Goal: Task Accomplishment & Management: Use online tool/utility

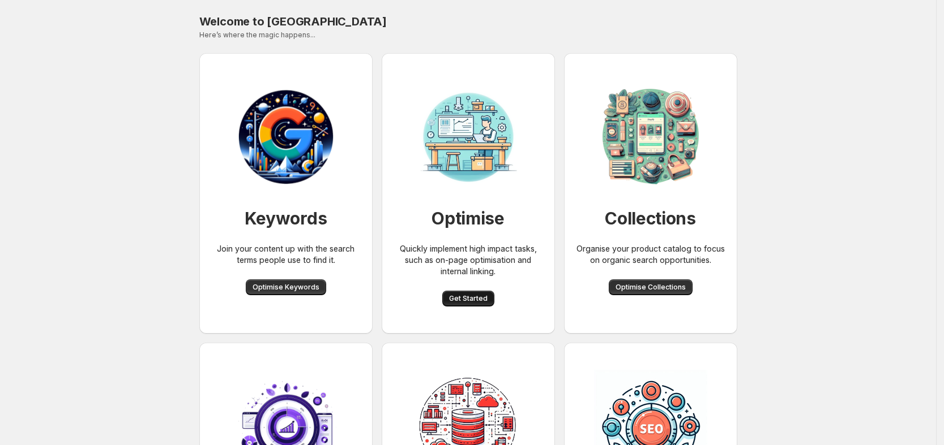
click at [482, 297] on span "Get Started" at bounding box center [468, 298] width 38 height 9
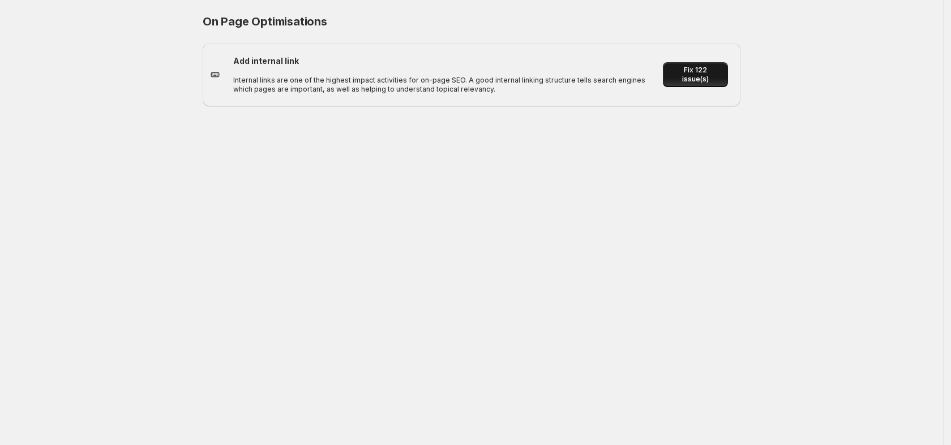
click at [688, 73] on span "Fix 122 issue(s)" at bounding box center [696, 75] width 52 height 18
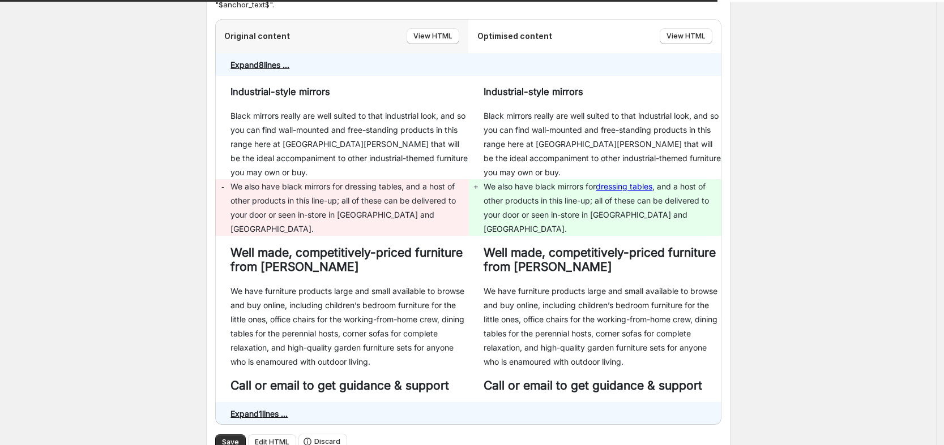
scroll to position [283, 0]
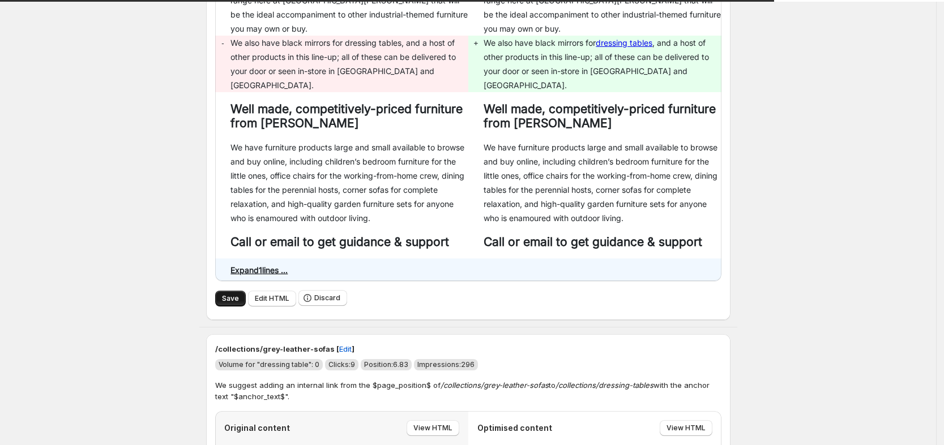
click at [239, 294] on span "Save" at bounding box center [230, 298] width 17 height 9
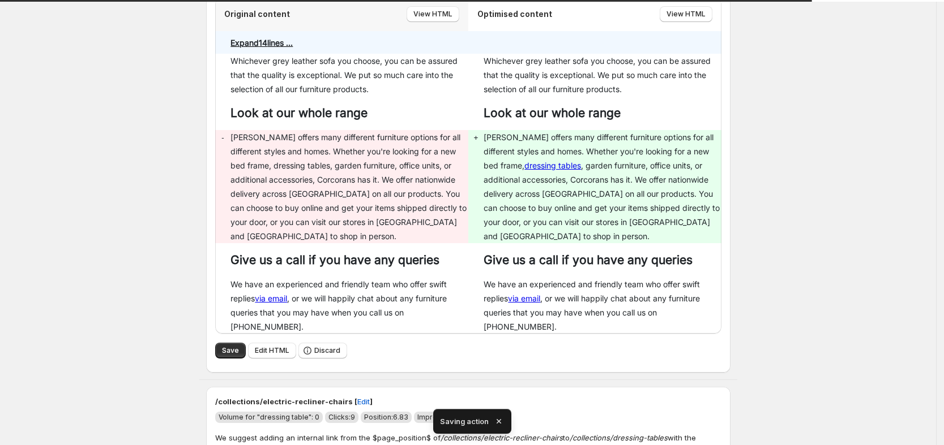
scroll to position [186, 0]
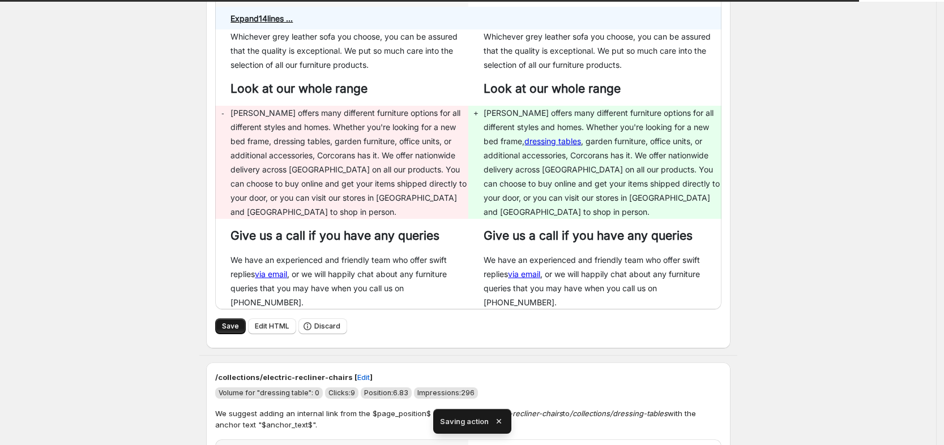
click at [236, 322] on span "Save" at bounding box center [230, 326] width 17 height 9
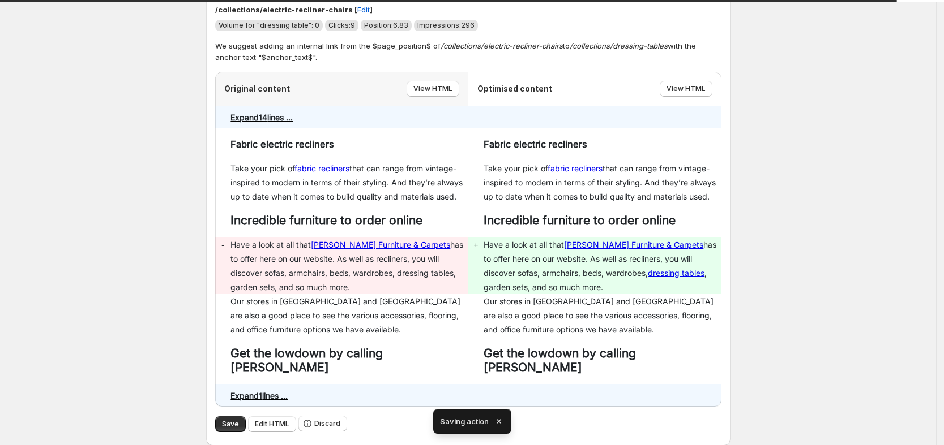
scroll to position [157, 0]
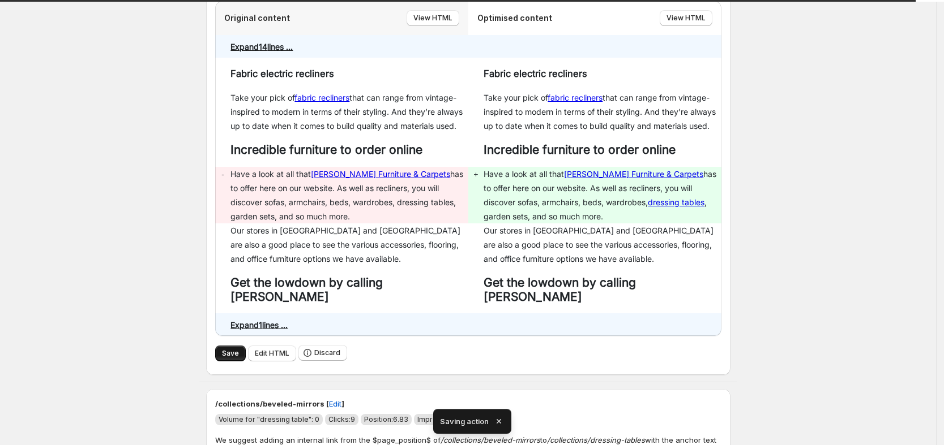
click at [227, 349] on span "Save" at bounding box center [230, 353] width 17 height 9
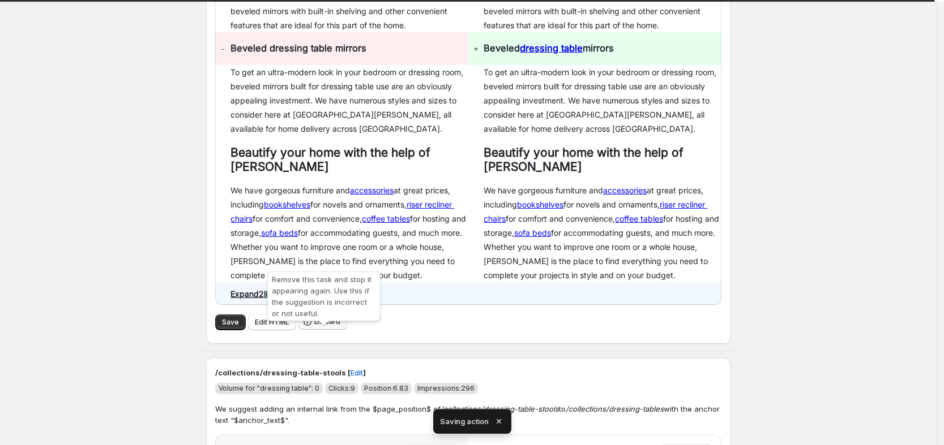
click at [324, 327] on span "Discard" at bounding box center [327, 322] width 26 height 9
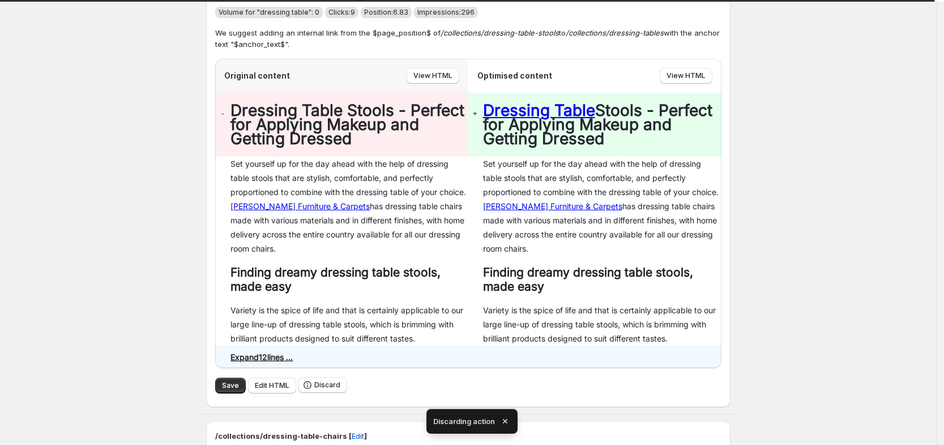
scroll to position [131, 0]
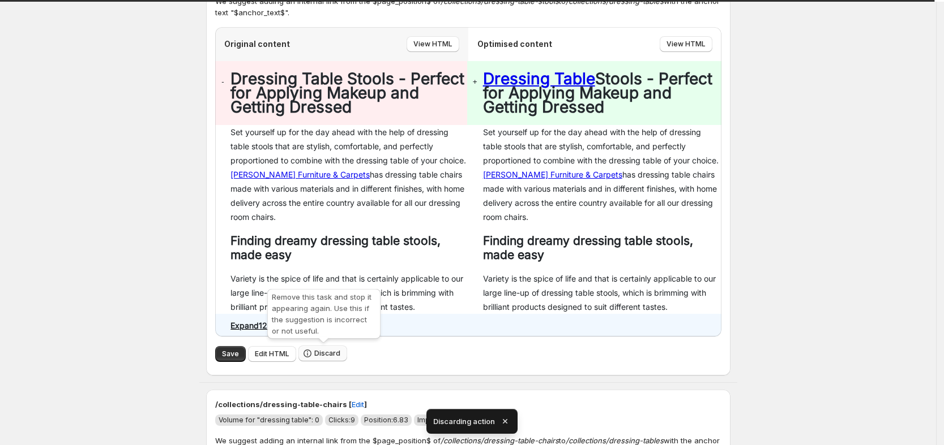
click at [325, 349] on button "Discard" at bounding box center [322, 354] width 49 height 16
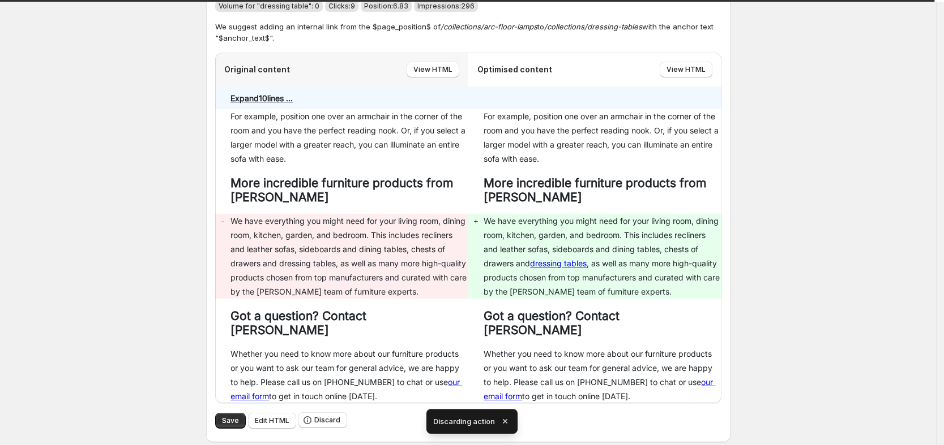
scroll to position [664, 0]
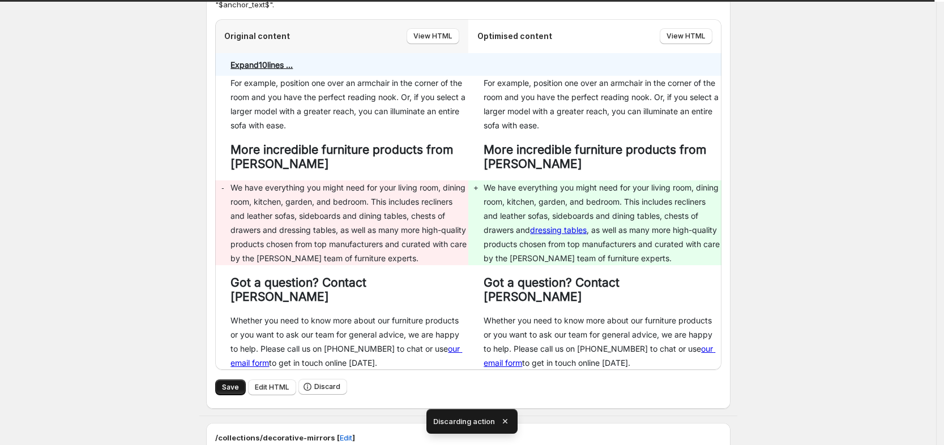
click at [237, 383] on span "Save" at bounding box center [230, 387] width 17 height 9
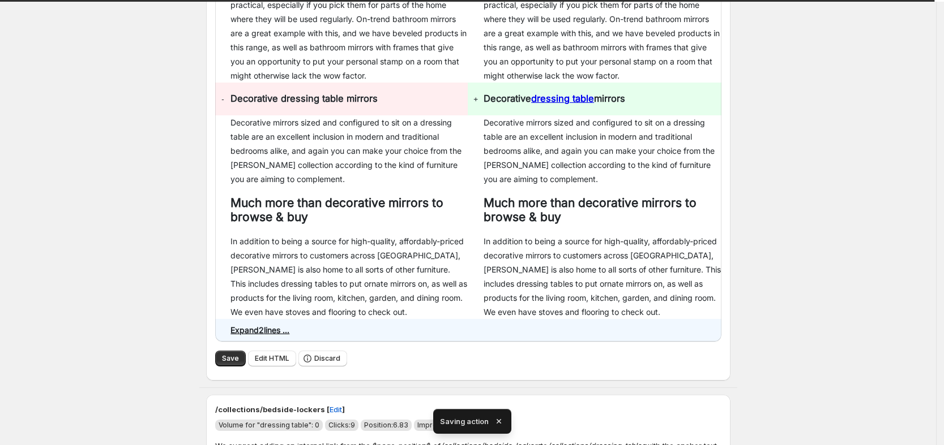
scroll to position [904, 0]
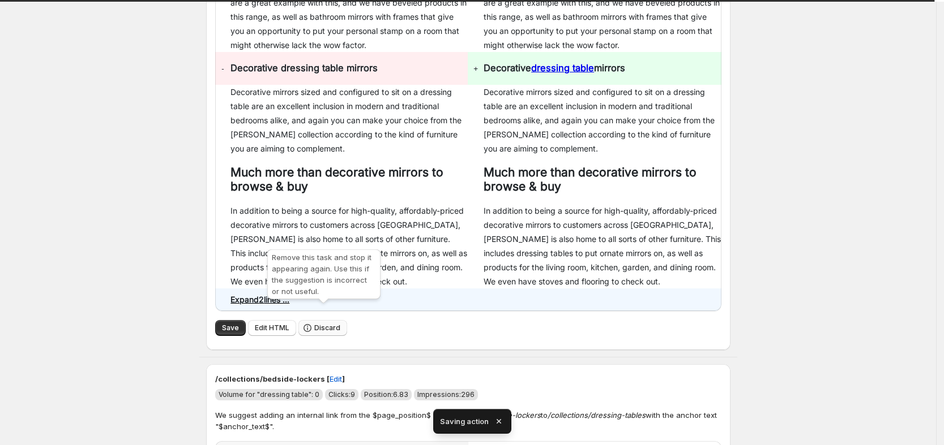
click at [329, 324] on span "Discard" at bounding box center [327, 328] width 26 height 9
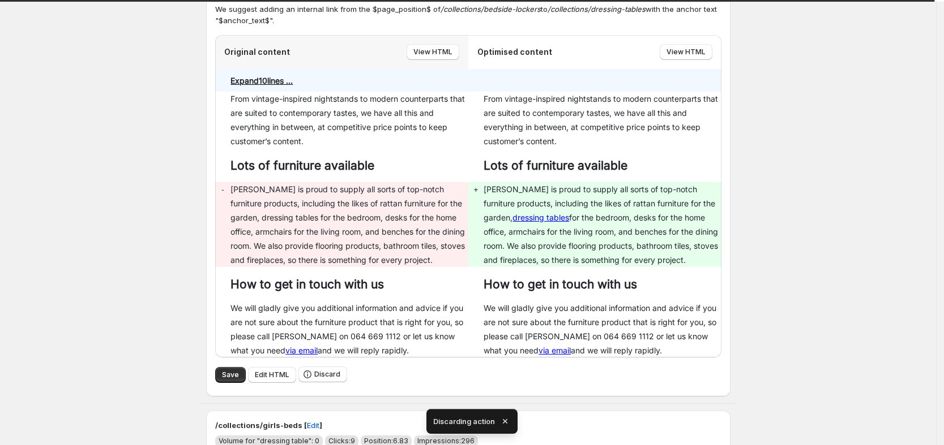
scroll to position [666, 0]
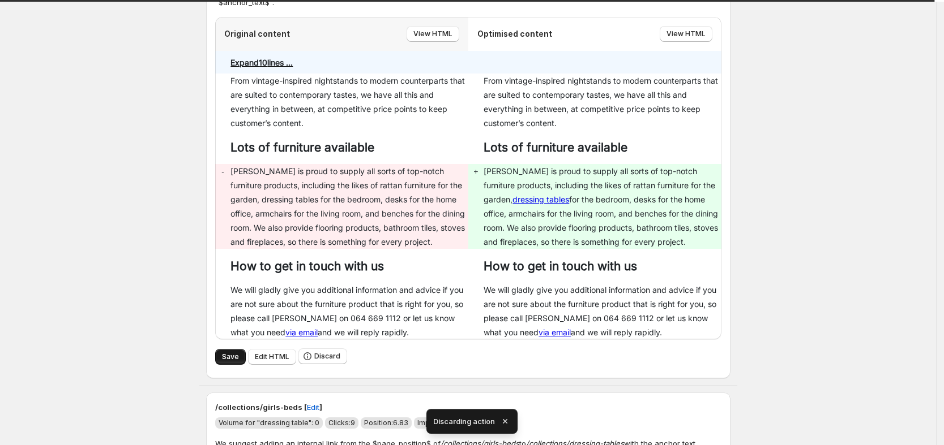
click at [234, 353] on span "Save" at bounding box center [230, 357] width 17 height 9
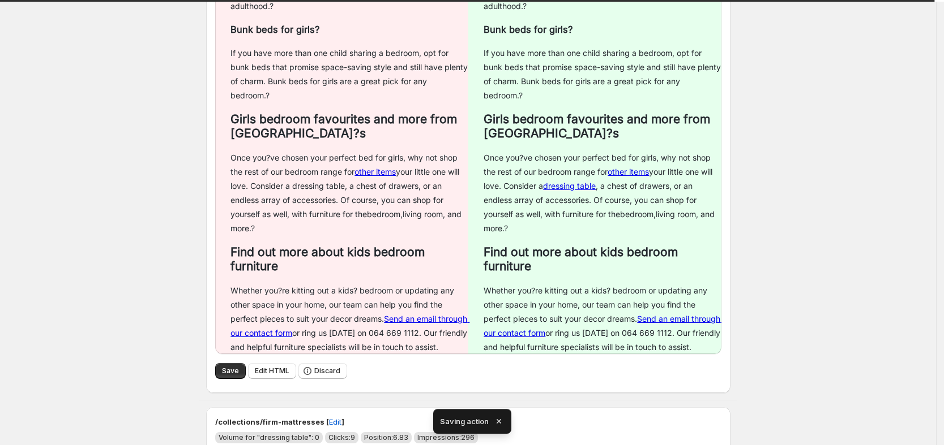
scroll to position [1204, 0]
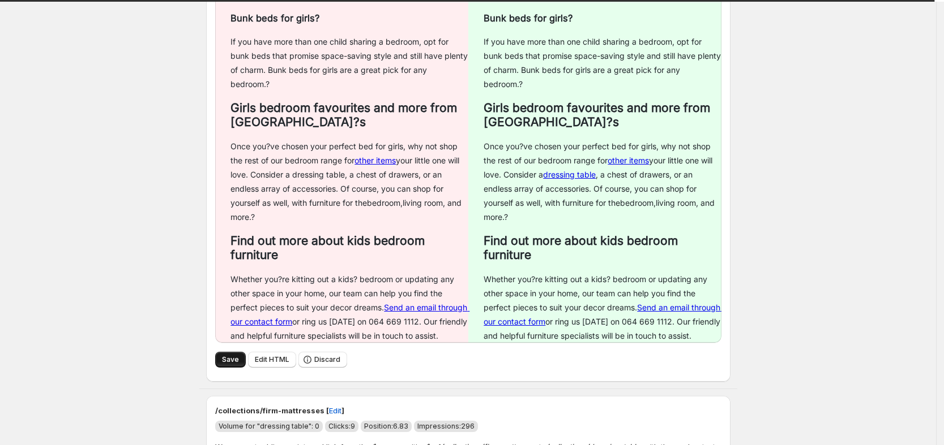
click at [232, 355] on span "Save" at bounding box center [230, 359] width 17 height 9
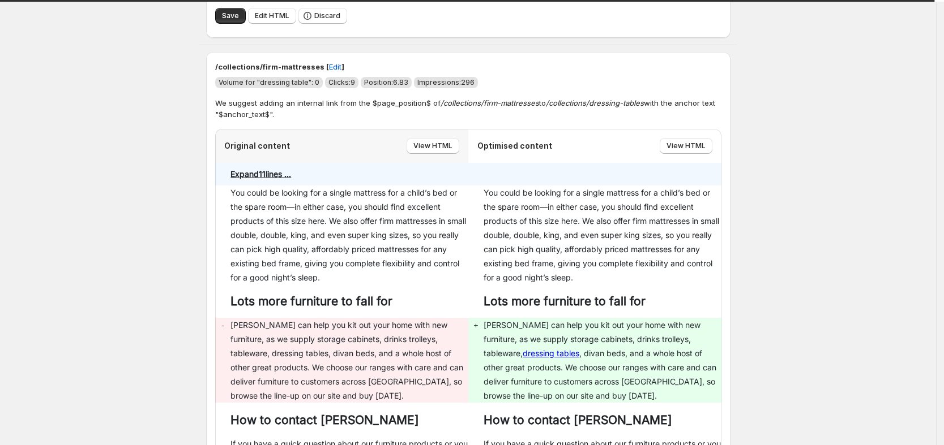
scroll to position [1487, 0]
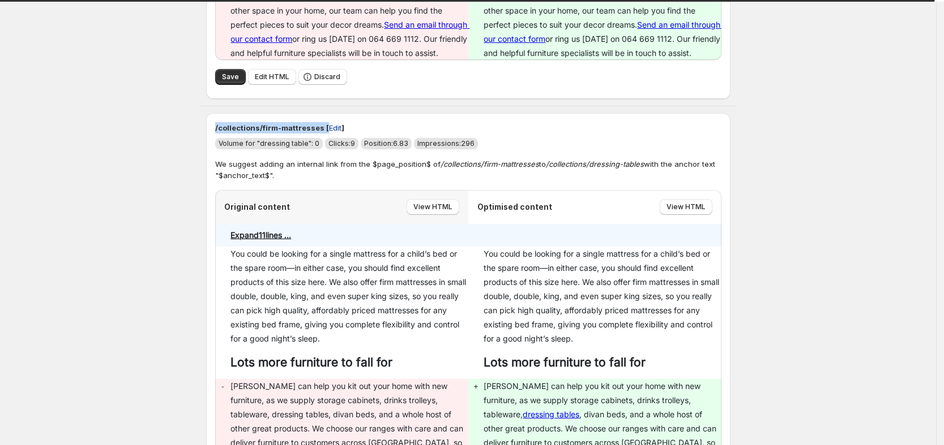
drag, startPoint x: 217, startPoint y: 82, endPoint x: 324, endPoint y: 90, distance: 107.3
click at [324, 113] on div "/collections/firm-mattresses [ Edit ] Volume for "dressing table": 0 Clicks: 9 …" at bounding box center [468, 353] width 524 height 481
copy p "/collections/firm-mattresses [ Edit"
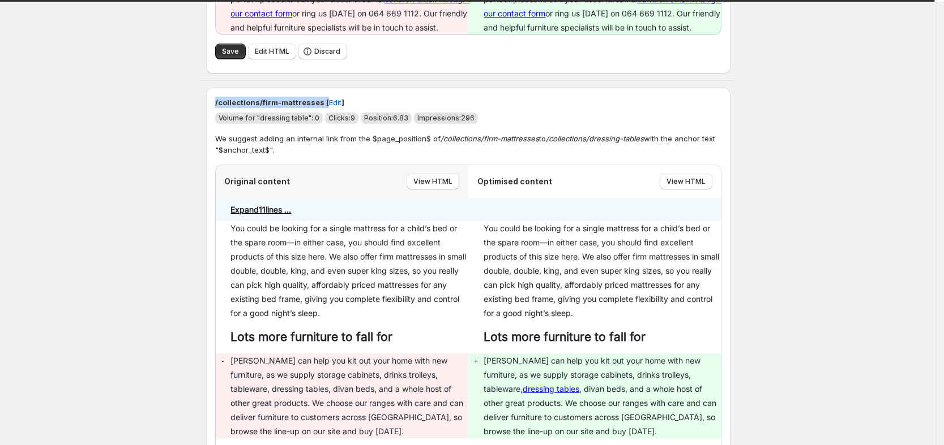
scroll to position [1699, 0]
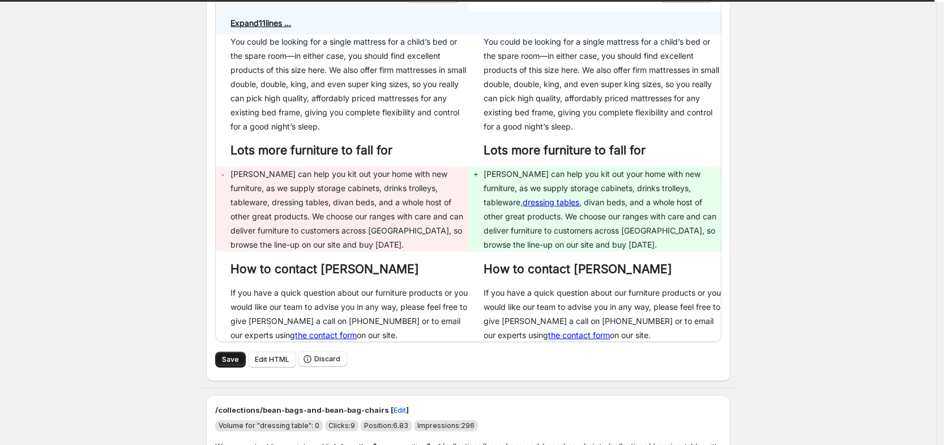
click at [232, 355] on span "Save" at bounding box center [230, 359] width 17 height 9
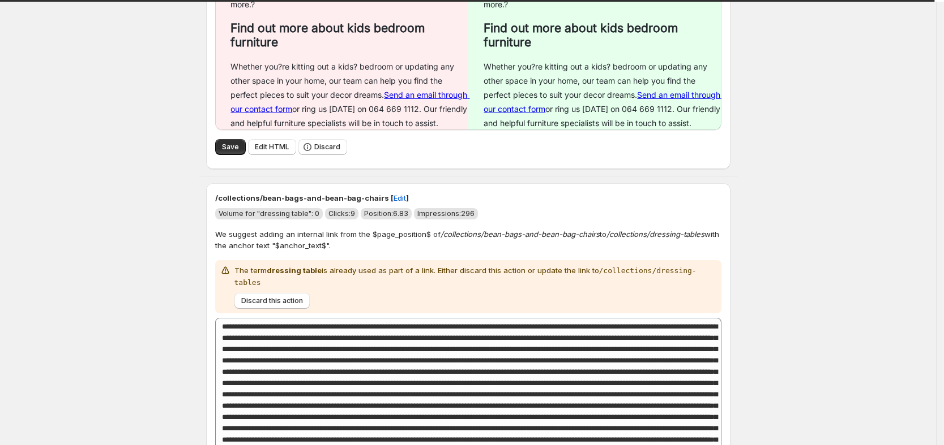
scroll to position [1275, 0]
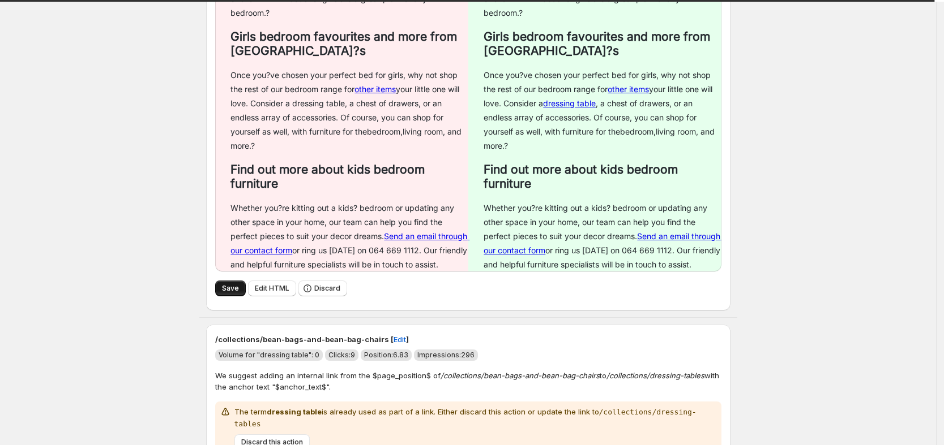
click at [234, 284] on span "Save" at bounding box center [230, 288] width 17 height 9
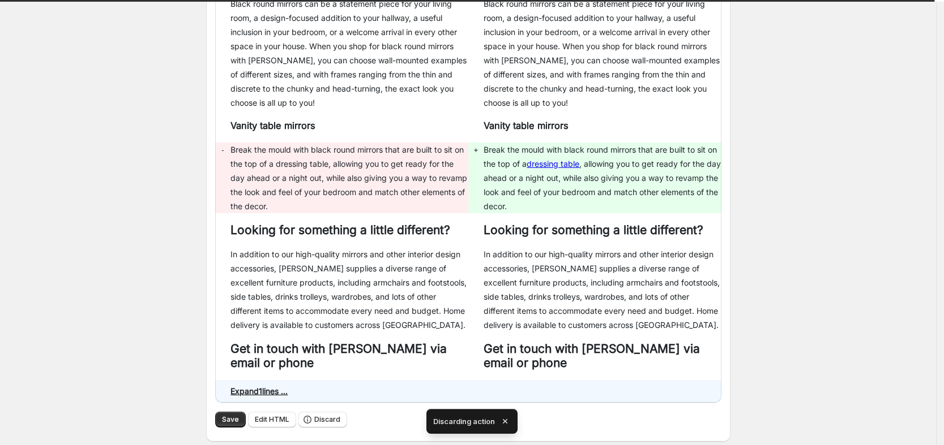
scroll to position [847, 0]
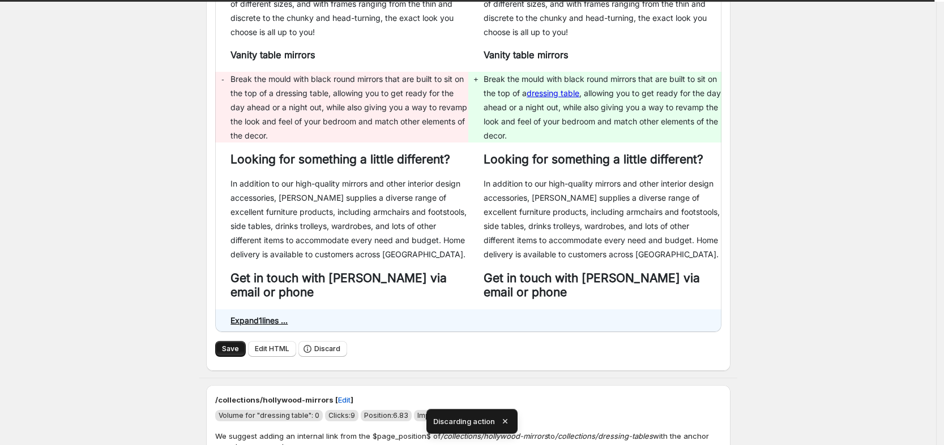
click at [235, 341] on button "Save" at bounding box center [230, 349] width 31 height 16
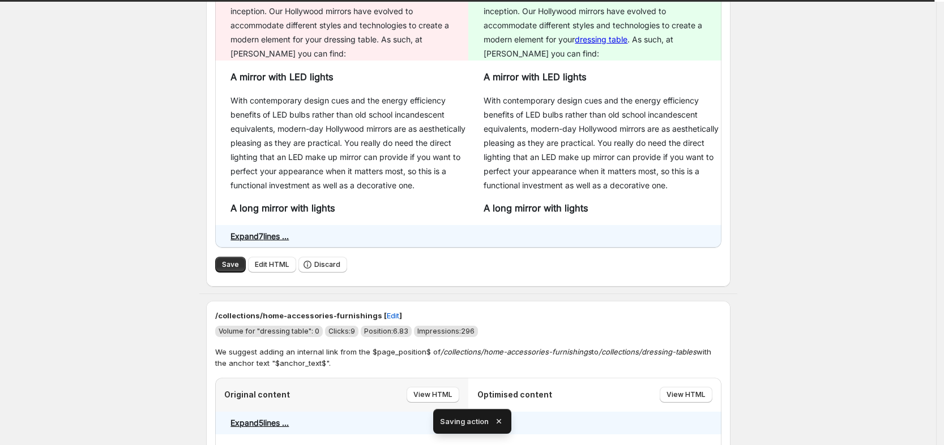
scroll to position [928, 0]
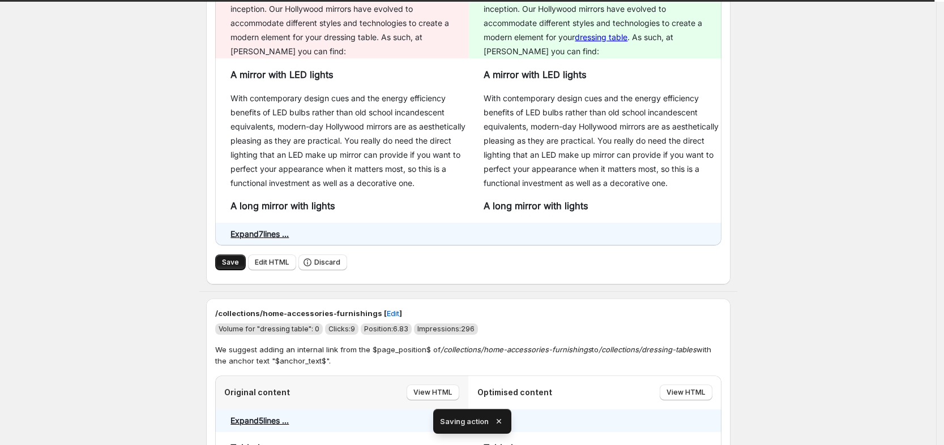
click at [230, 258] on span "Save" at bounding box center [230, 262] width 17 height 9
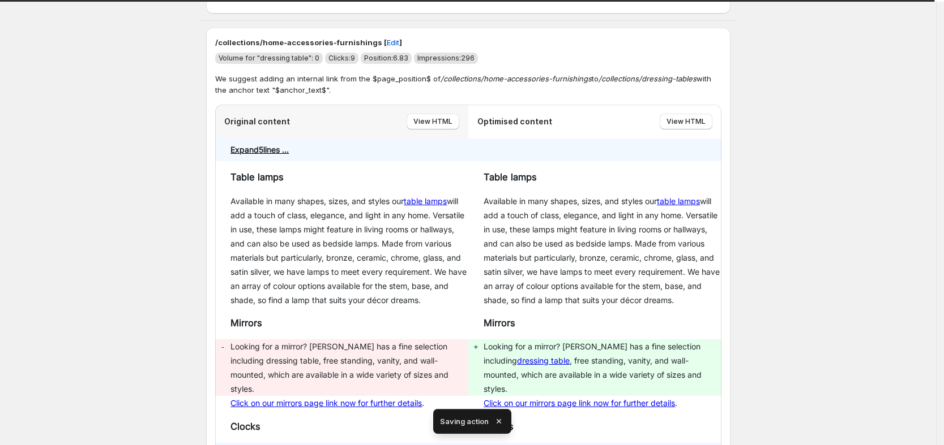
scroll to position [732, 0]
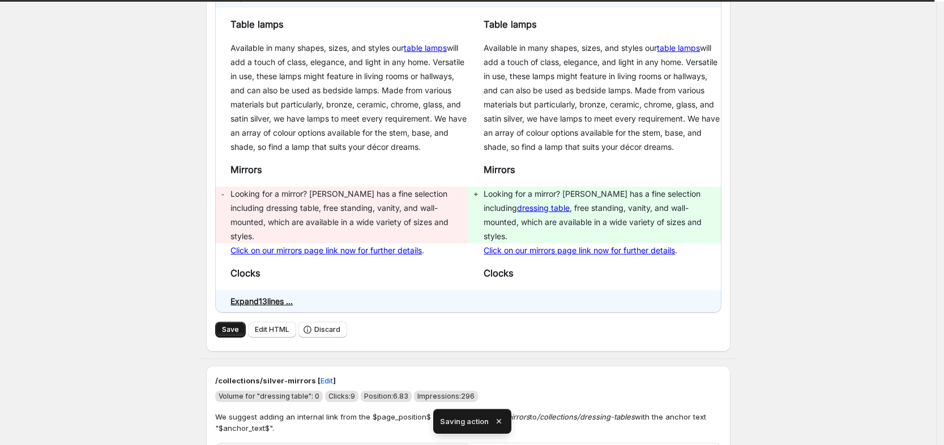
click at [239, 325] on span "Save" at bounding box center [230, 329] width 17 height 9
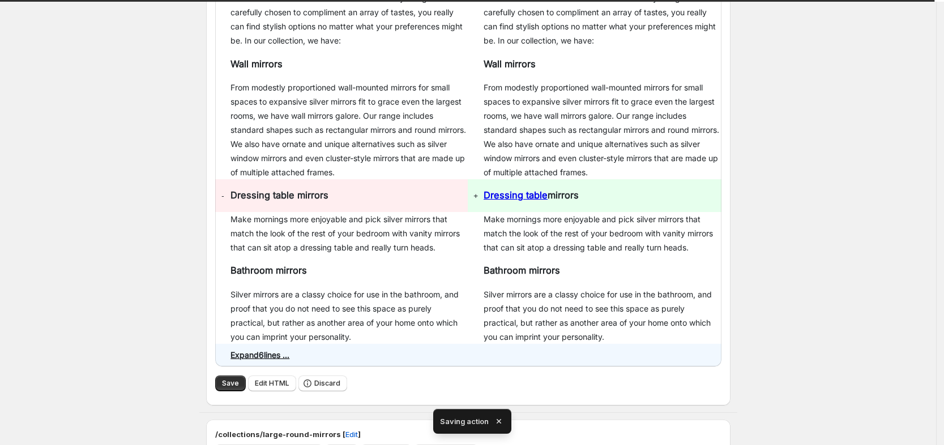
scroll to position [820, 0]
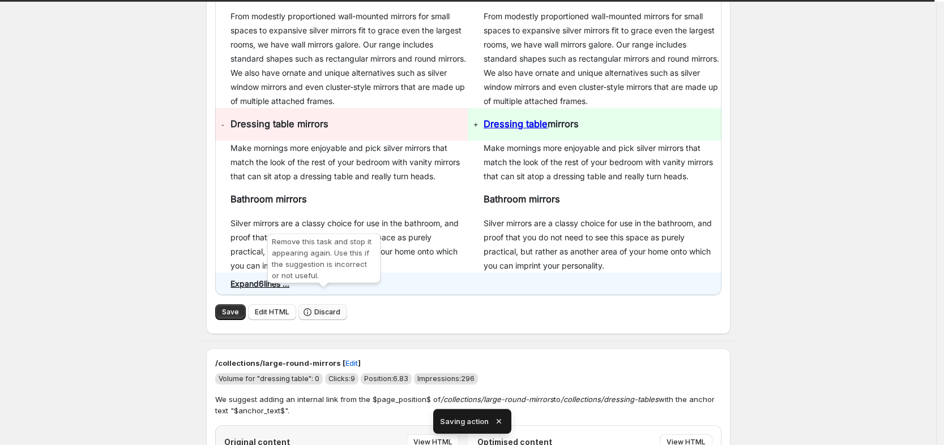
click at [324, 308] on span "Discard" at bounding box center [327, 312] width 26 height 9
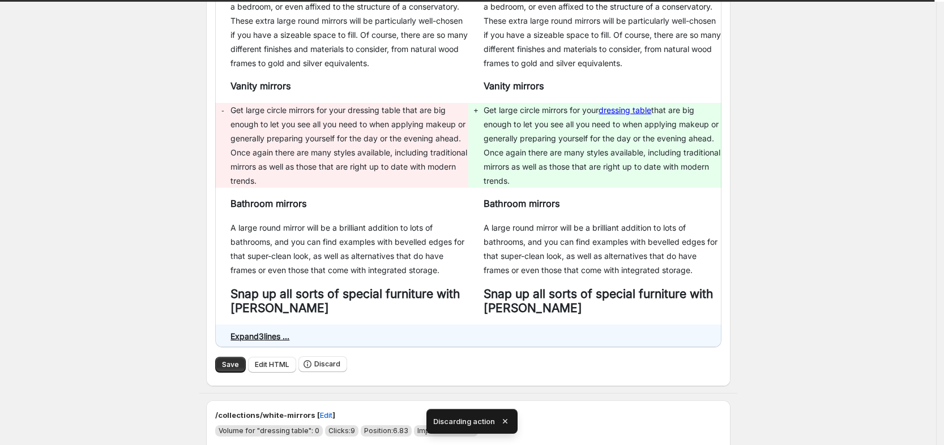
scroll to position [824, 0]
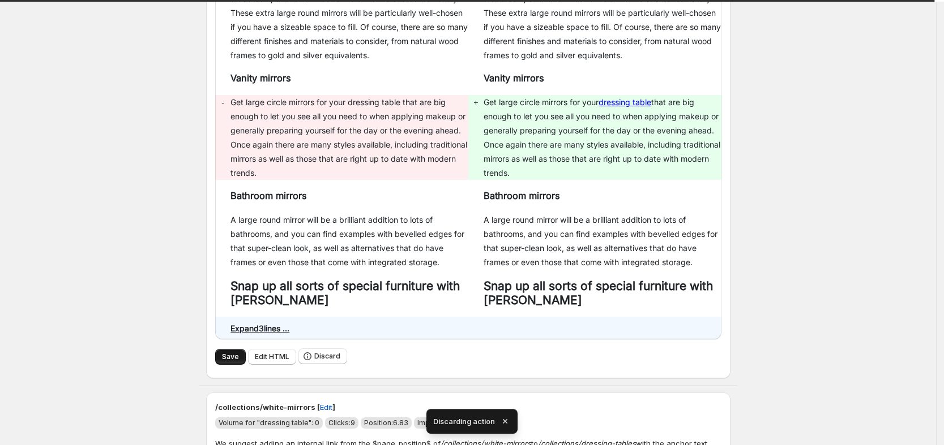
click at [238, 353] on span "Save" at bounding box center [230, 357] width 17 height 9
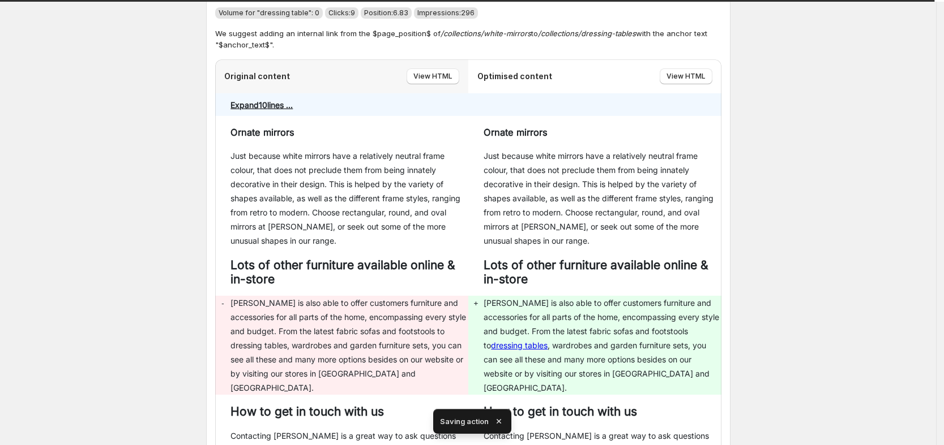
scroll to position [836, 0]
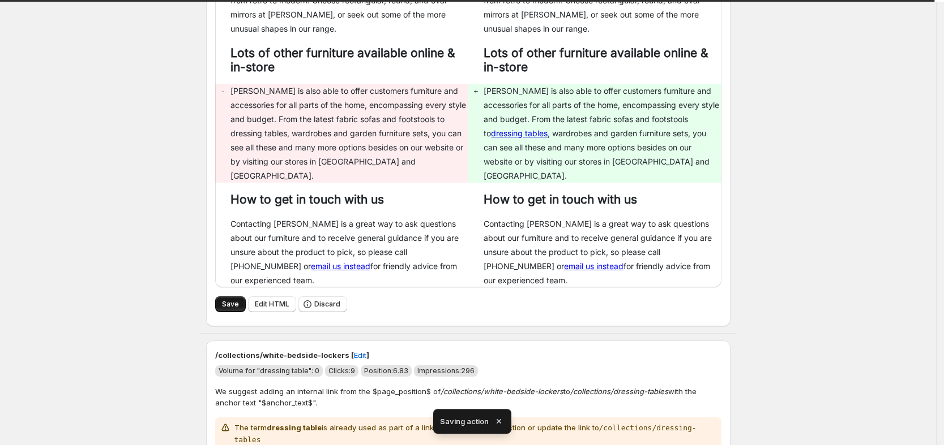
click at [238, 300] on span "Save" at bounding box center [230, 304] width 17 height 9
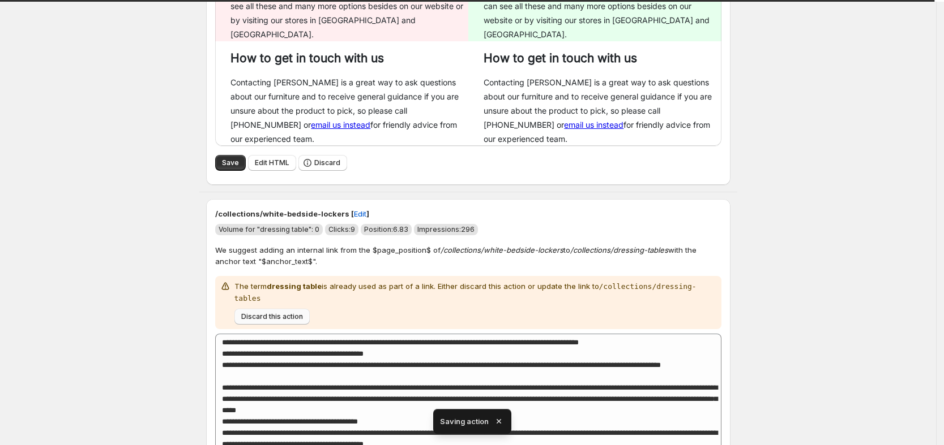
click at [270, 312] on span "Discard this action" at bounding box center [272, 316] width 62 height 9
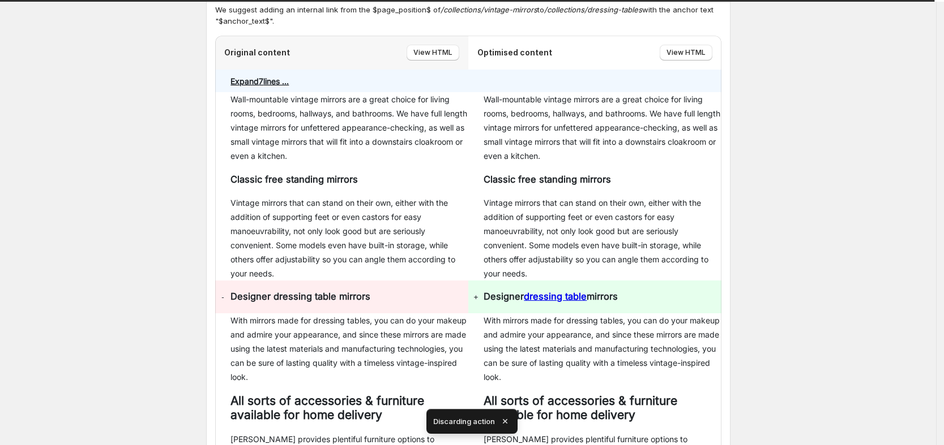
scroll to position [860, 0]
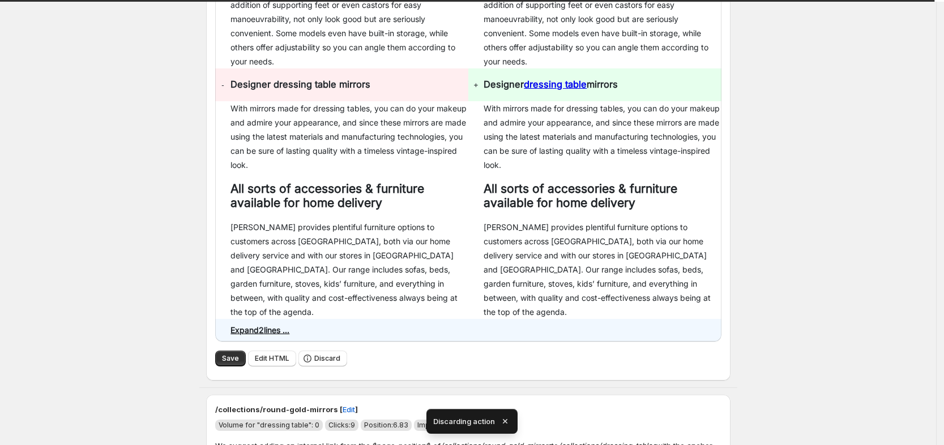
click at [323, 346] on div "Save Edit HTML Discard" at bounding box center [468, 358] width 506 height 25
click at [328, 354] on span "Discard" at bounding box center [327, 358] width 26 height 9
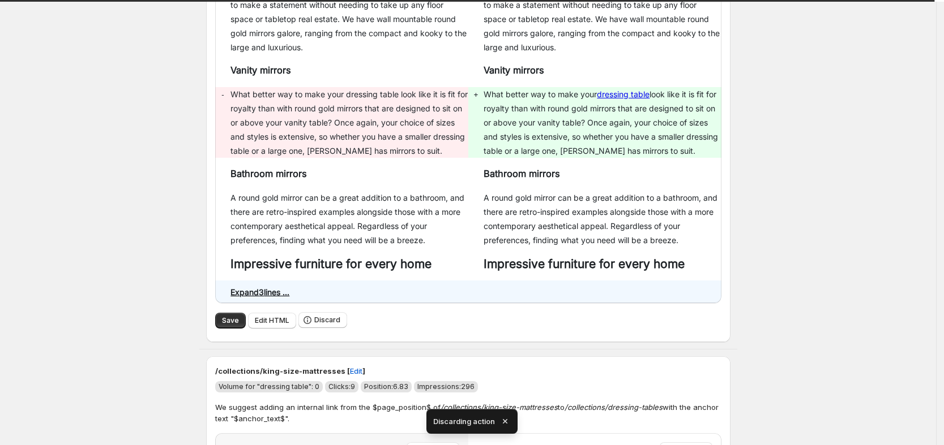
scroll to position [791, 0]
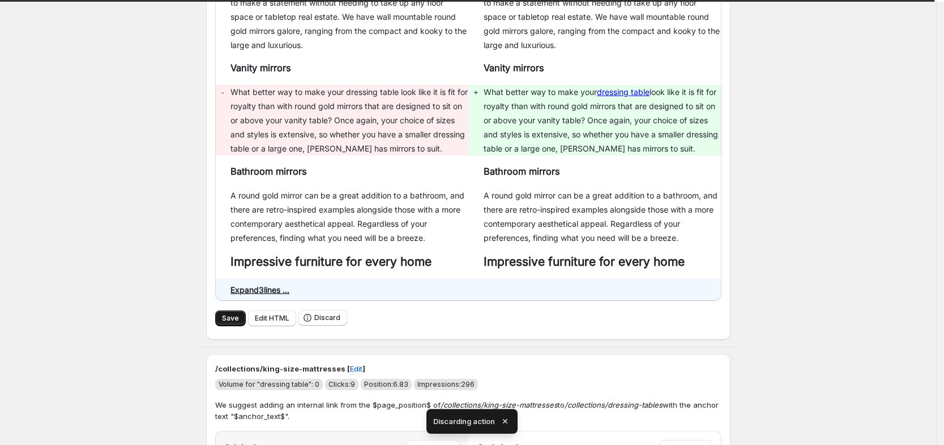
click at [235, 314] on span "Save" at bounding box center [230, 318] width 17 height 9
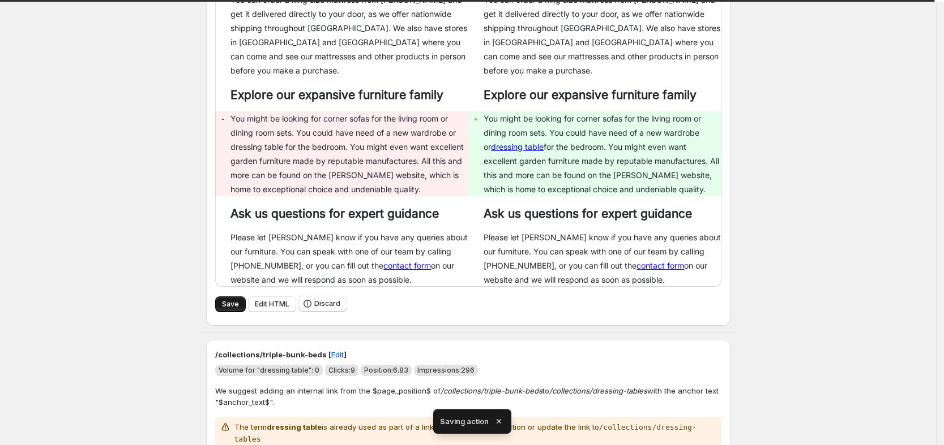
click at [237, 300] on span "Save" at bounding box center [230, 304] width 17 height 9
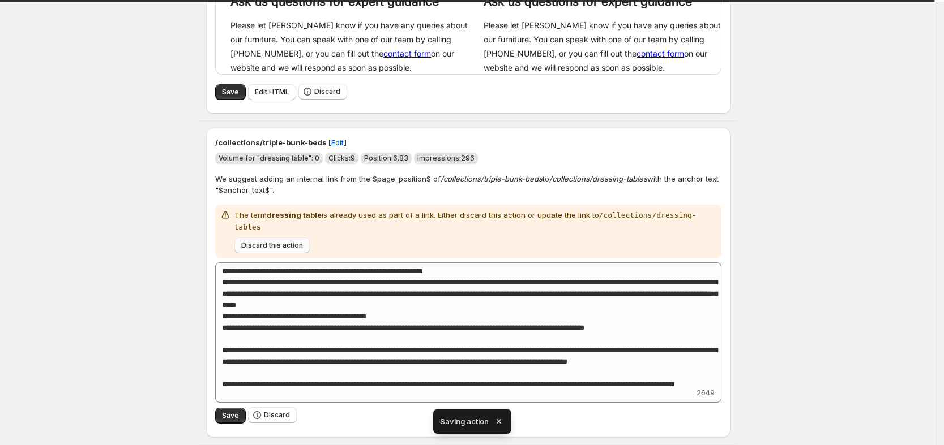
click at [276, 241] on span "Discard this action" at bounding box center [272, 245] width 62 height 9
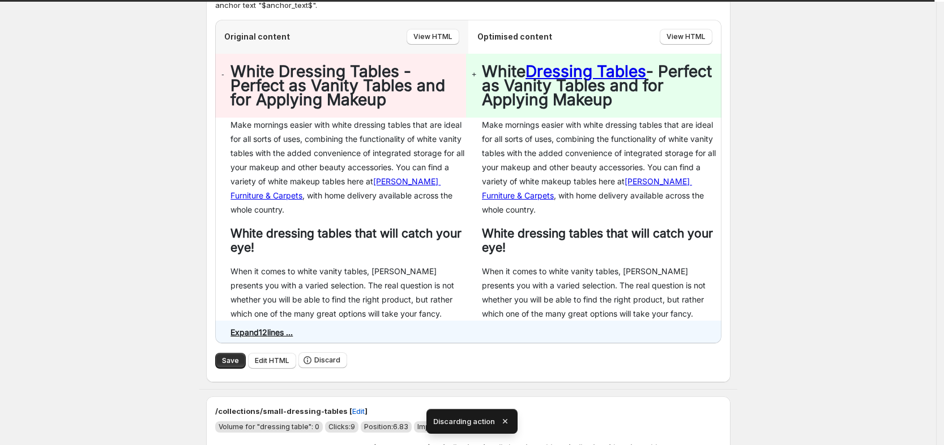
scroll to position [1242, 0]
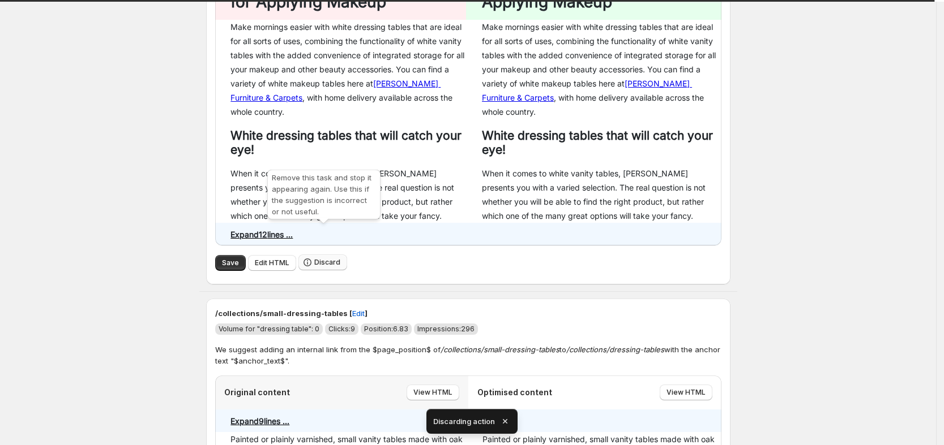
click at [325, 258] on span "Discard" at bounding box center [327, 262] width 26 height 9
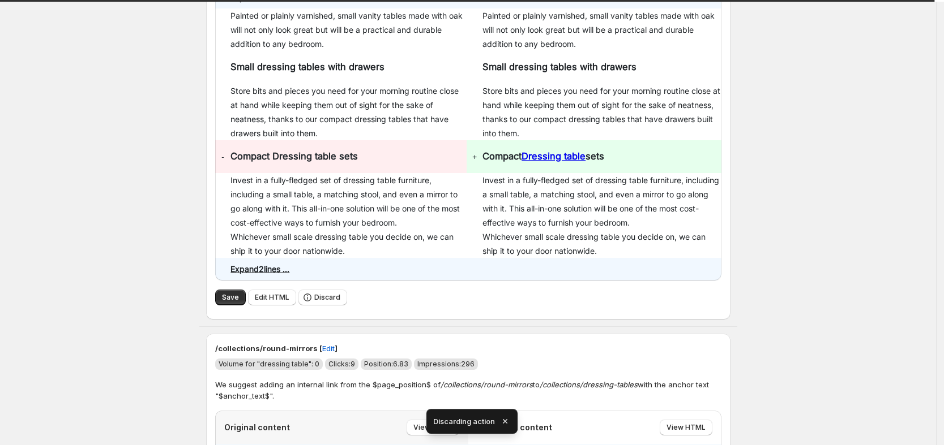
scroll to position [1213, 0]
click at [336, 293] on span "Discard" at bounding box center [327, 297] width 26 height 9
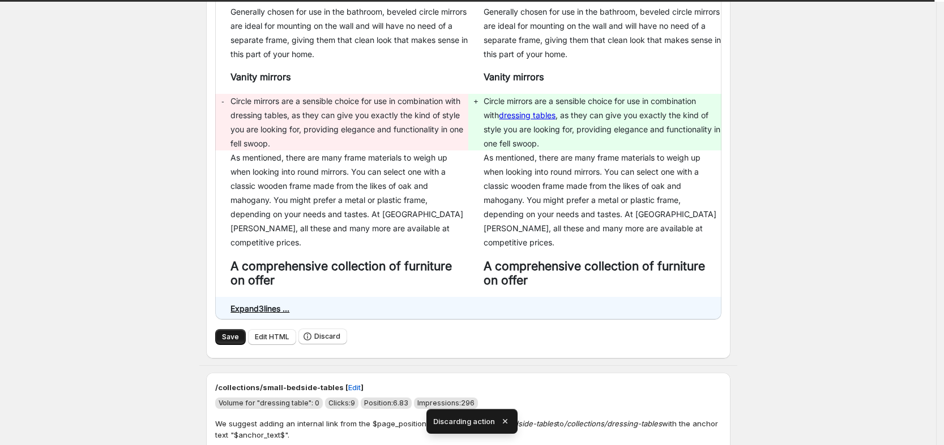
click at [235, 329] on button "Save" at bounding box center [230, 337] width 31 height 16
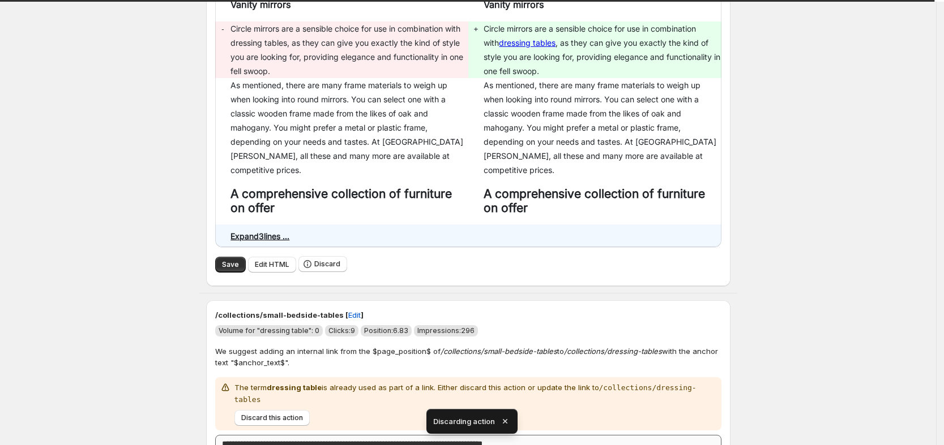
scroll to position [1461, 0]
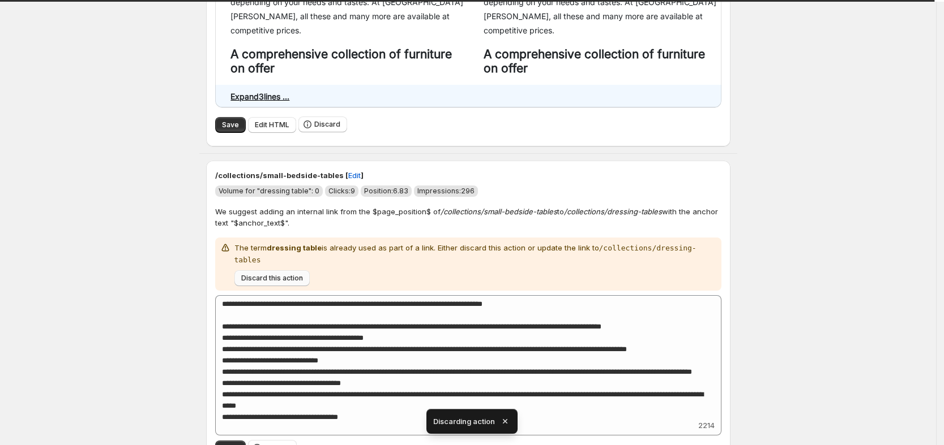
click at [289, 274] on span "Discard this action" at bounding box center [272, 278] width 62 height 9
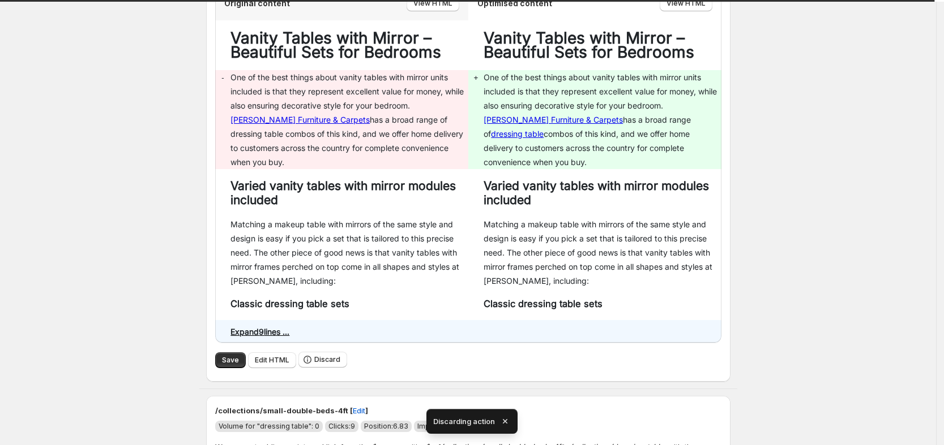
scroll to position [1716, 0]
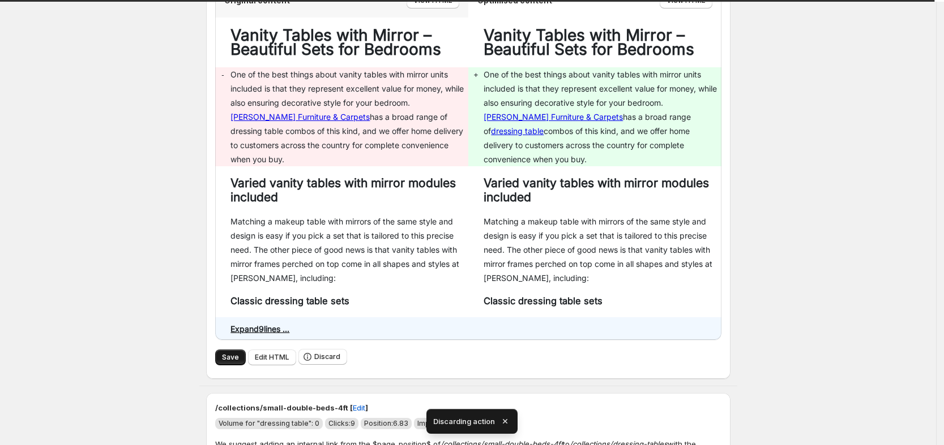
click at [227, 353] on span "Save" at bounding box center [230, 357] width 17 height 9
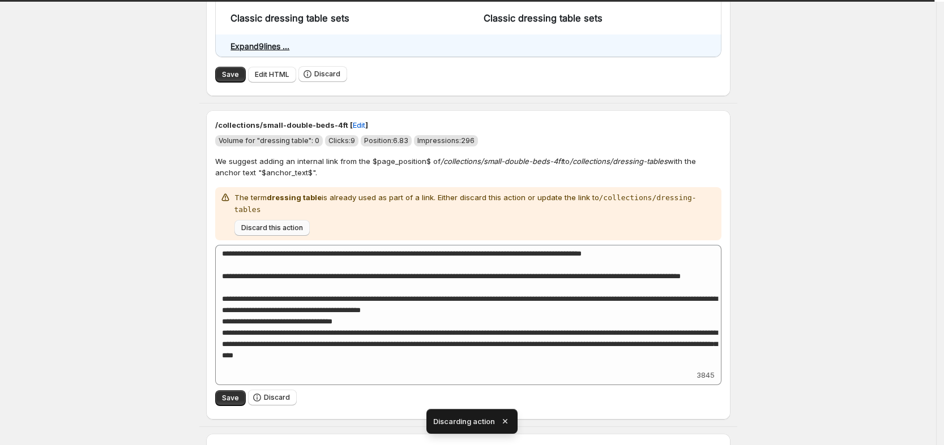
click at [289, 224] on span "Discard this action" at bounding box center [272, 228] width 62 height 9
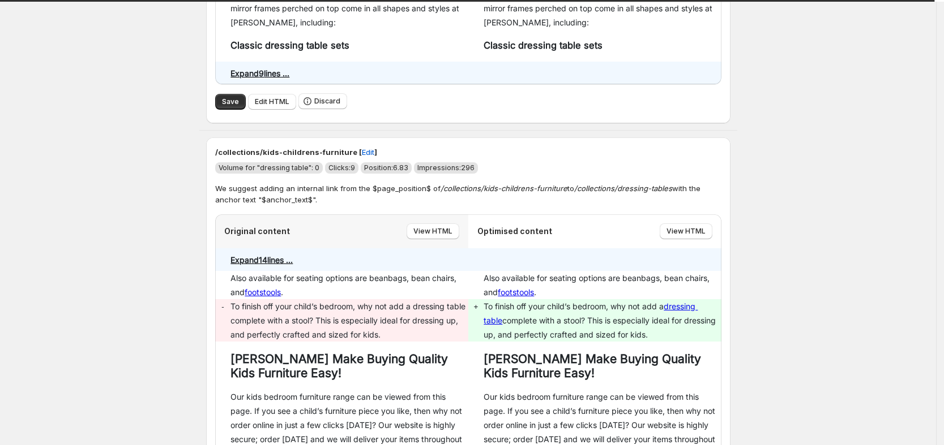
scroll to position [2041, 0]
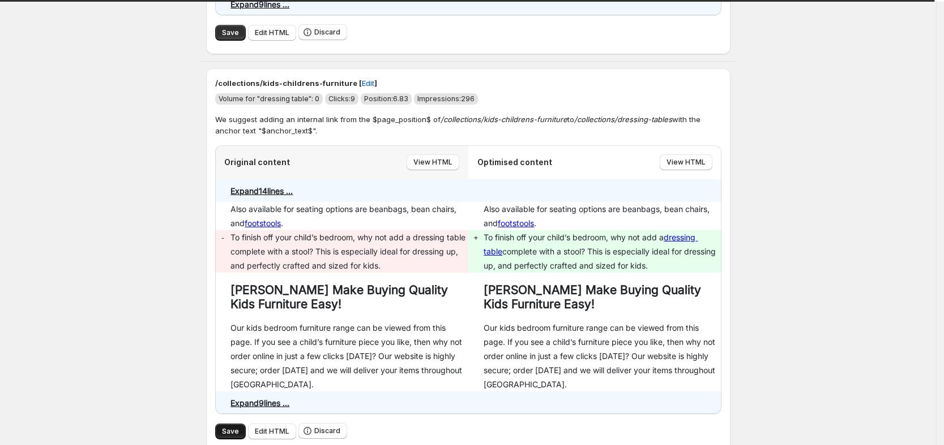
click at [238, 424] on button "Save" at bounding box center [230, 432] width 31 height 16
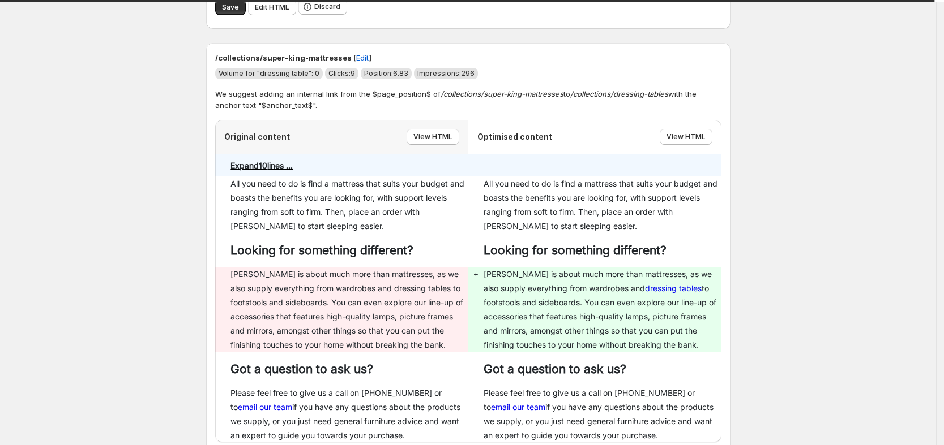
scroll to position [2607, 0]
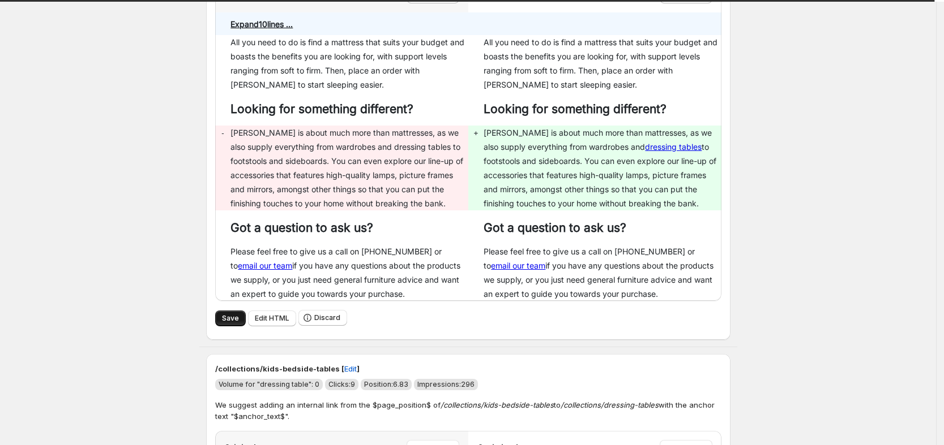
click at [230, 314] on span "Save" at bounding box center [230, 318] width 17 height 9
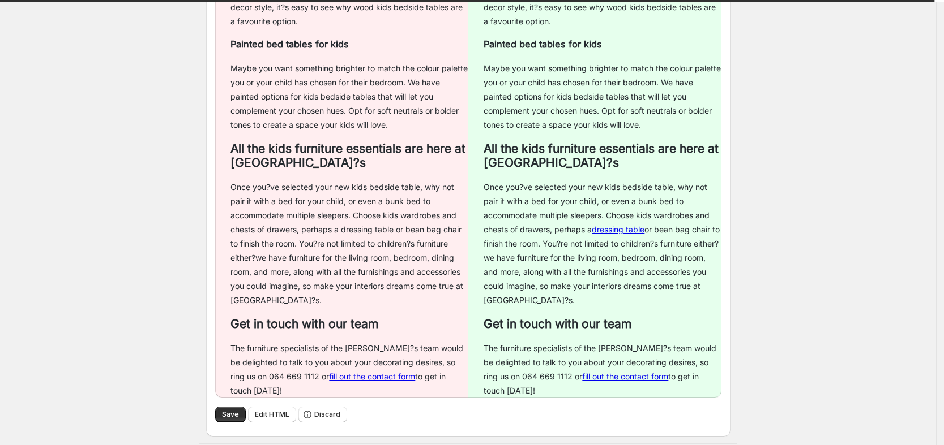
scroll to position [3526, 0]
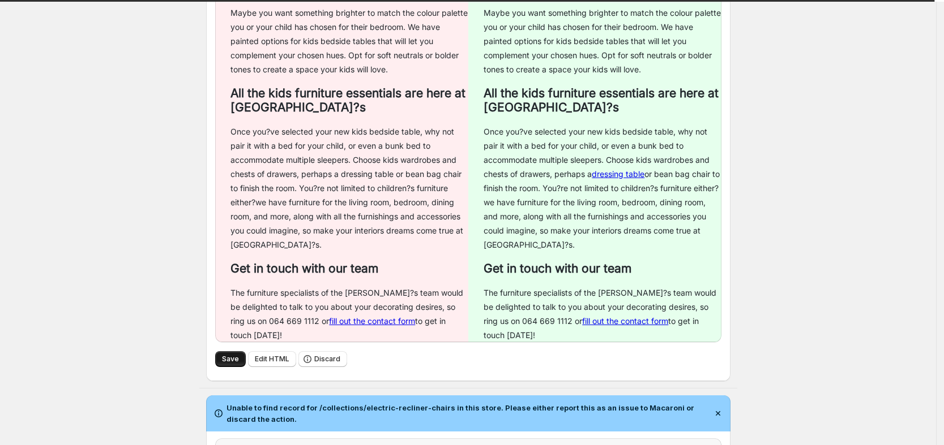
click at [233, 355] on span "Save" at bounding box center [230, 359] width 17 height 9
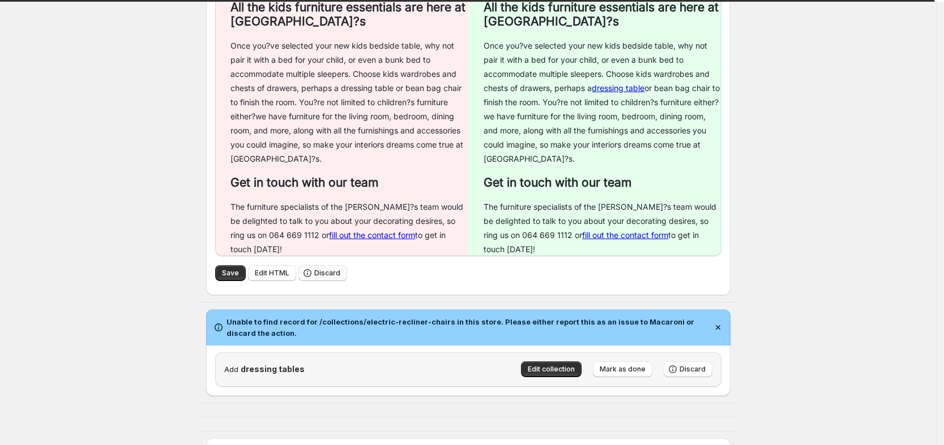
scroll to position [3668, 0]
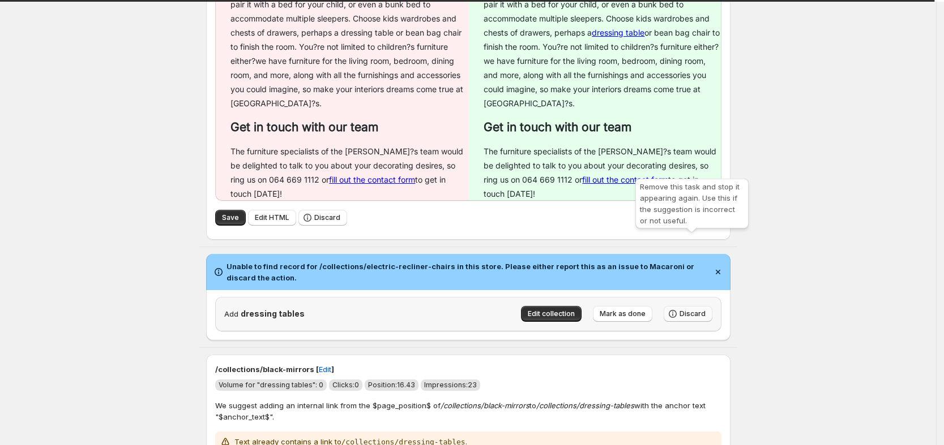
click at [698, 310] on span "Discard" at bounding box center [692, 314] width 26 height 9
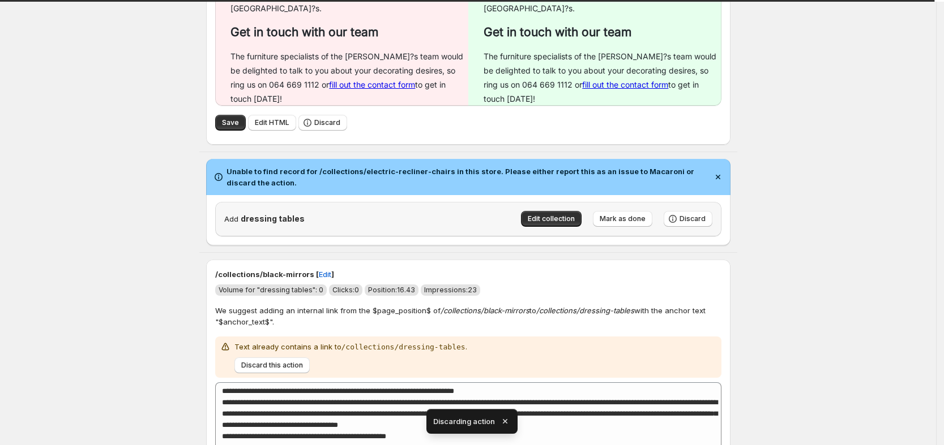
scroll to position [3880, 0]
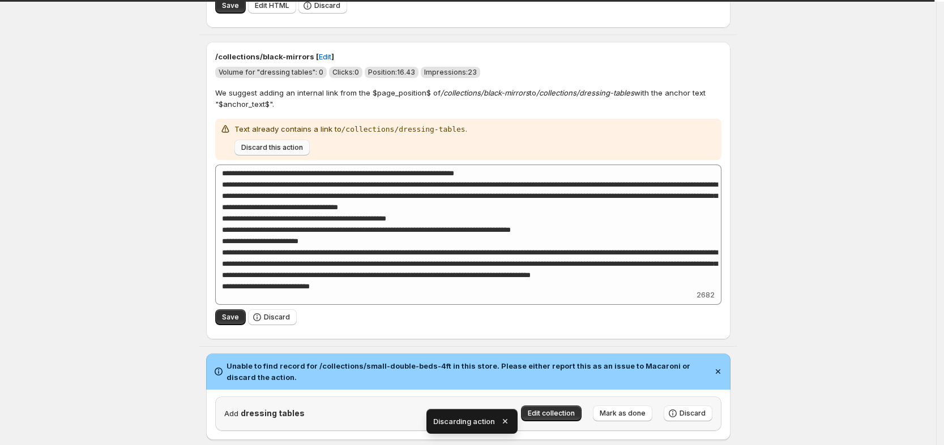
click at [280, 140] on button "Discard this action" at bounding box center [271, 148] width 75 height 16
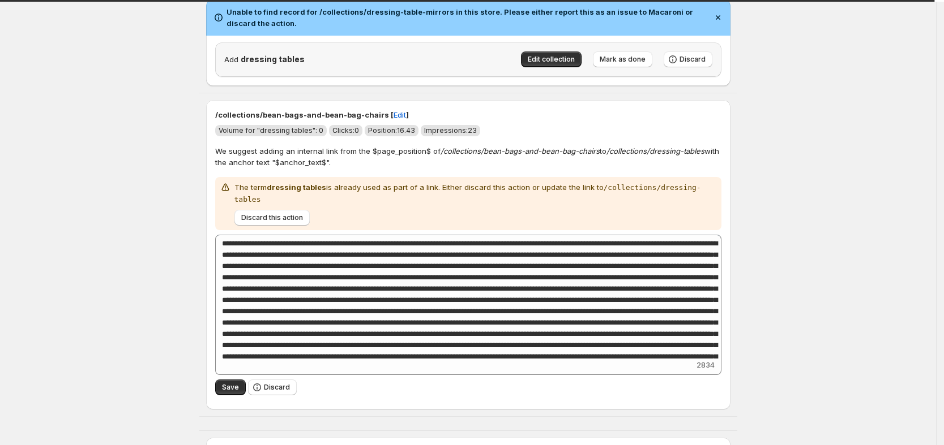
scroll to position [4375, 0]
